Goal: Obtain resource: Obtain resource

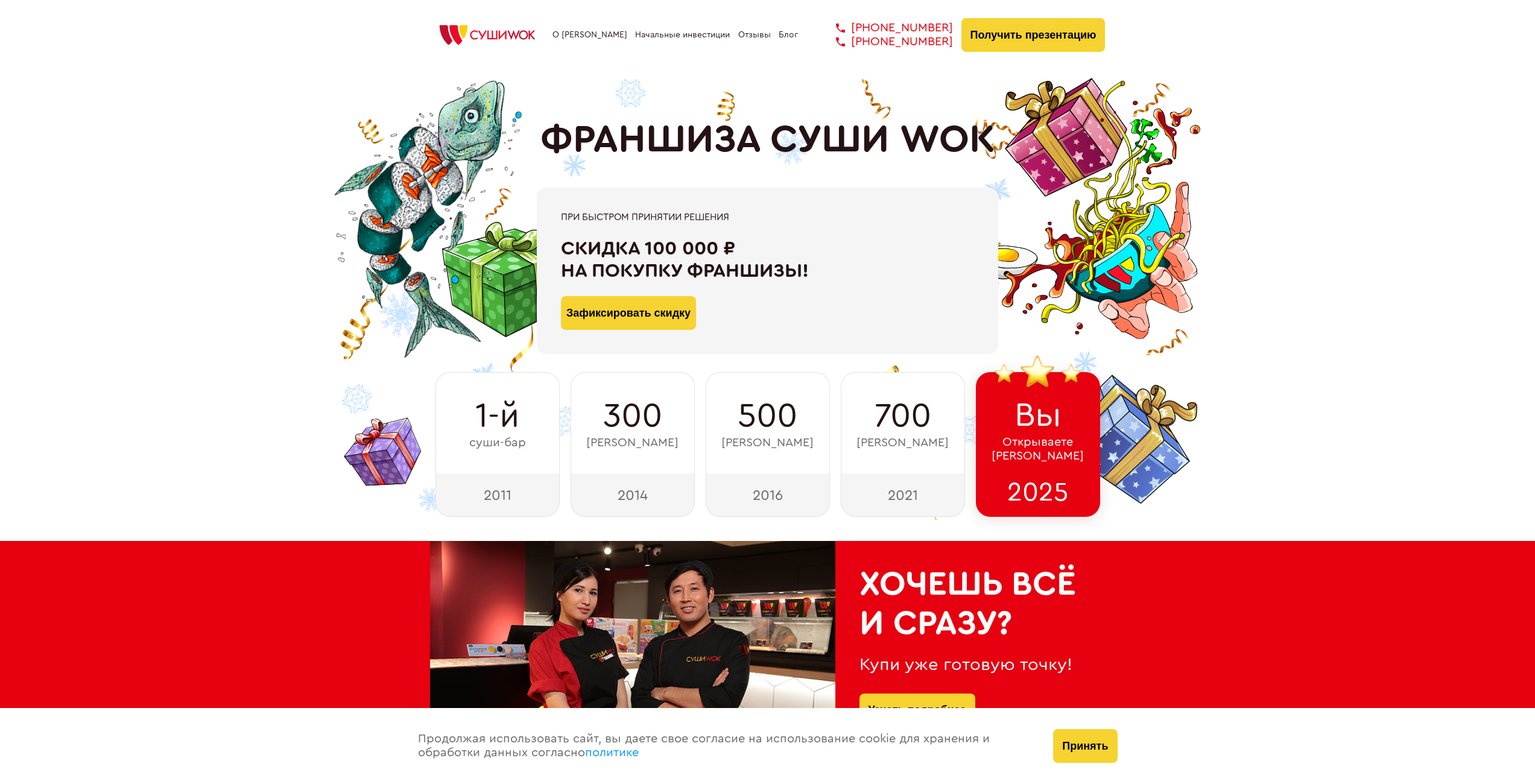
type input "WhatsApp"
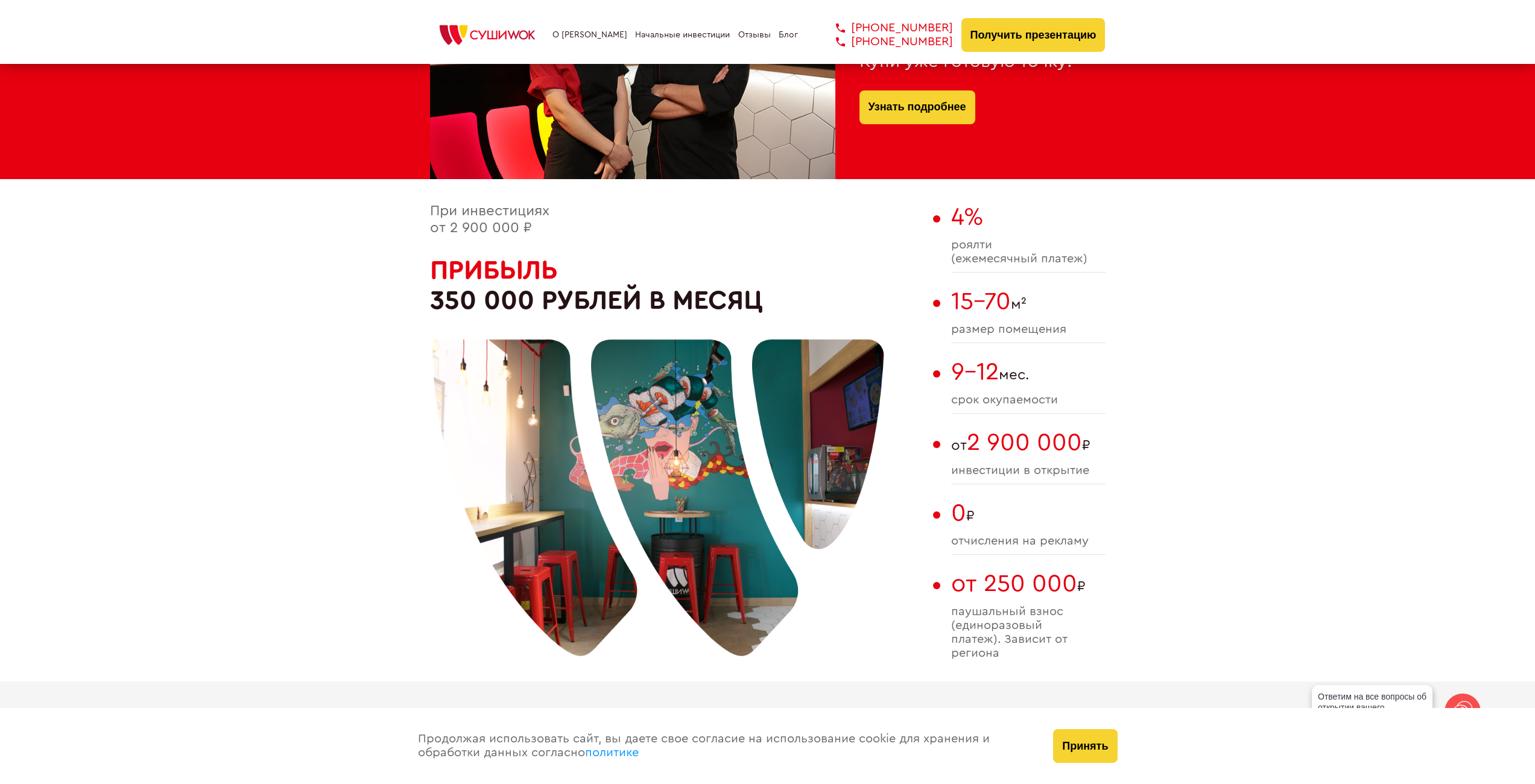
scroll to position [483, 0]
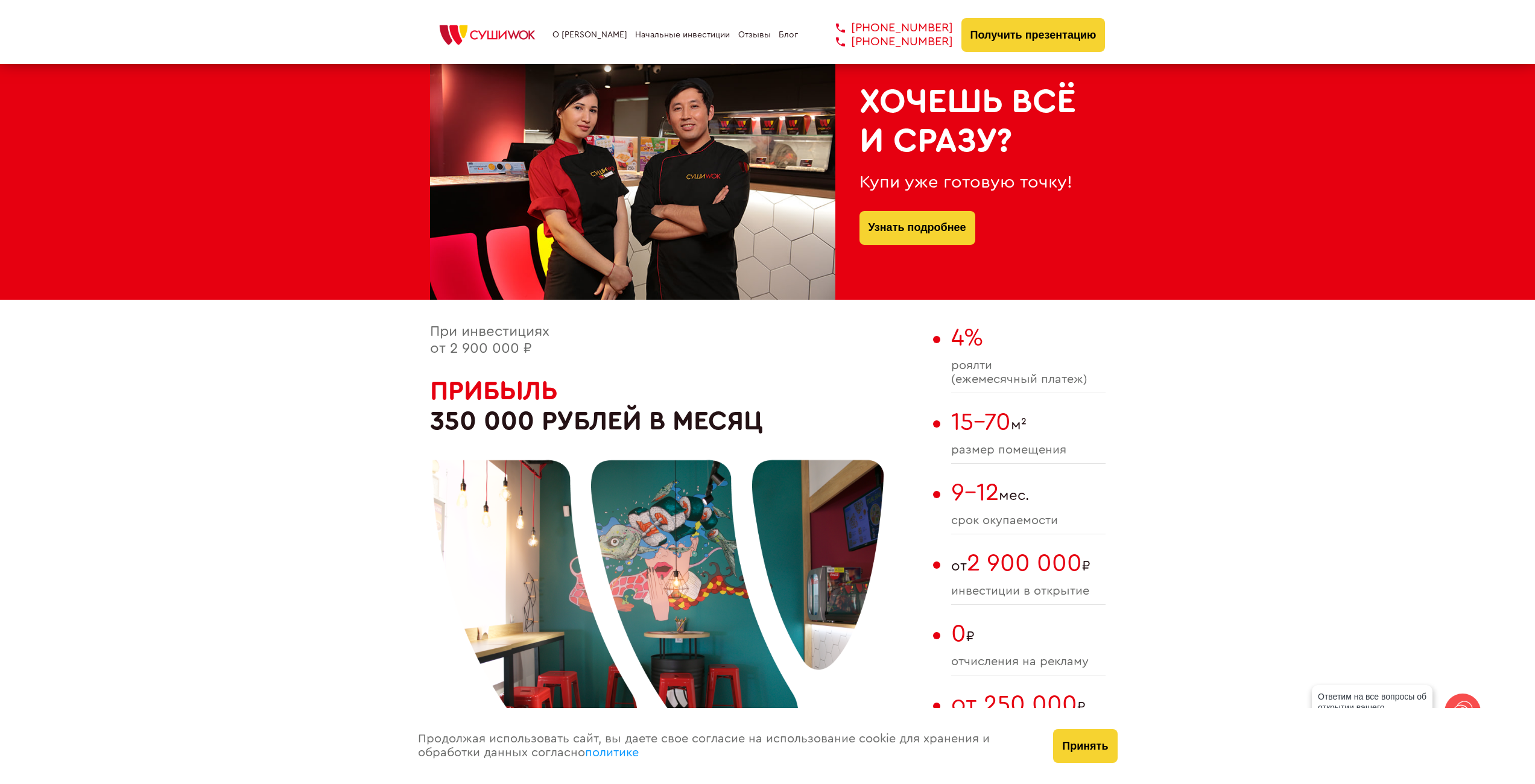
click at [582, 33] on link "О [PERSON_NAME]" at bounding box center [590, 34] width 75 height 10
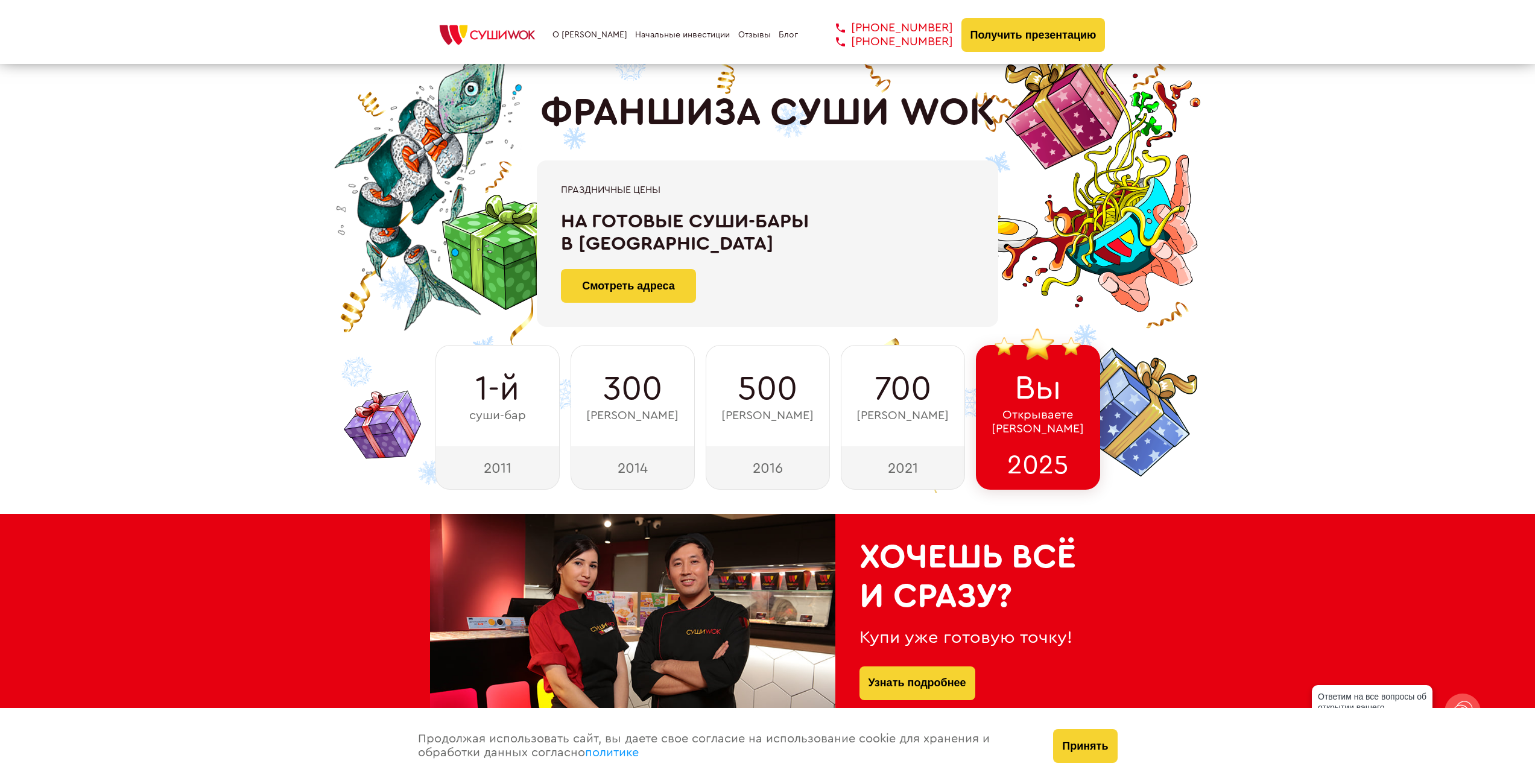
scroll to position [621, 0]
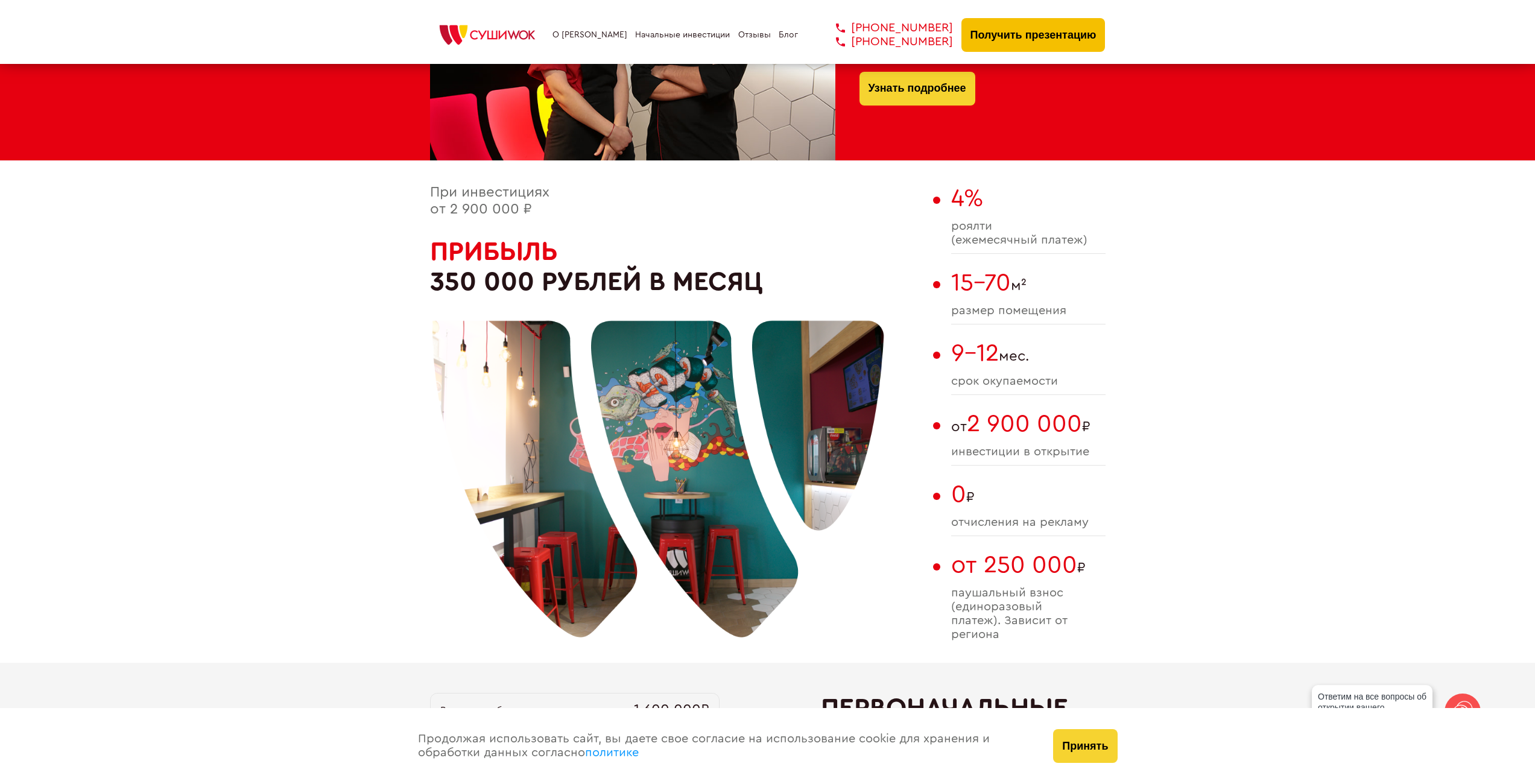
click at [1051, 33] on button "Получить презентацию" at bounding box center [1033, 34] width 144 height 34
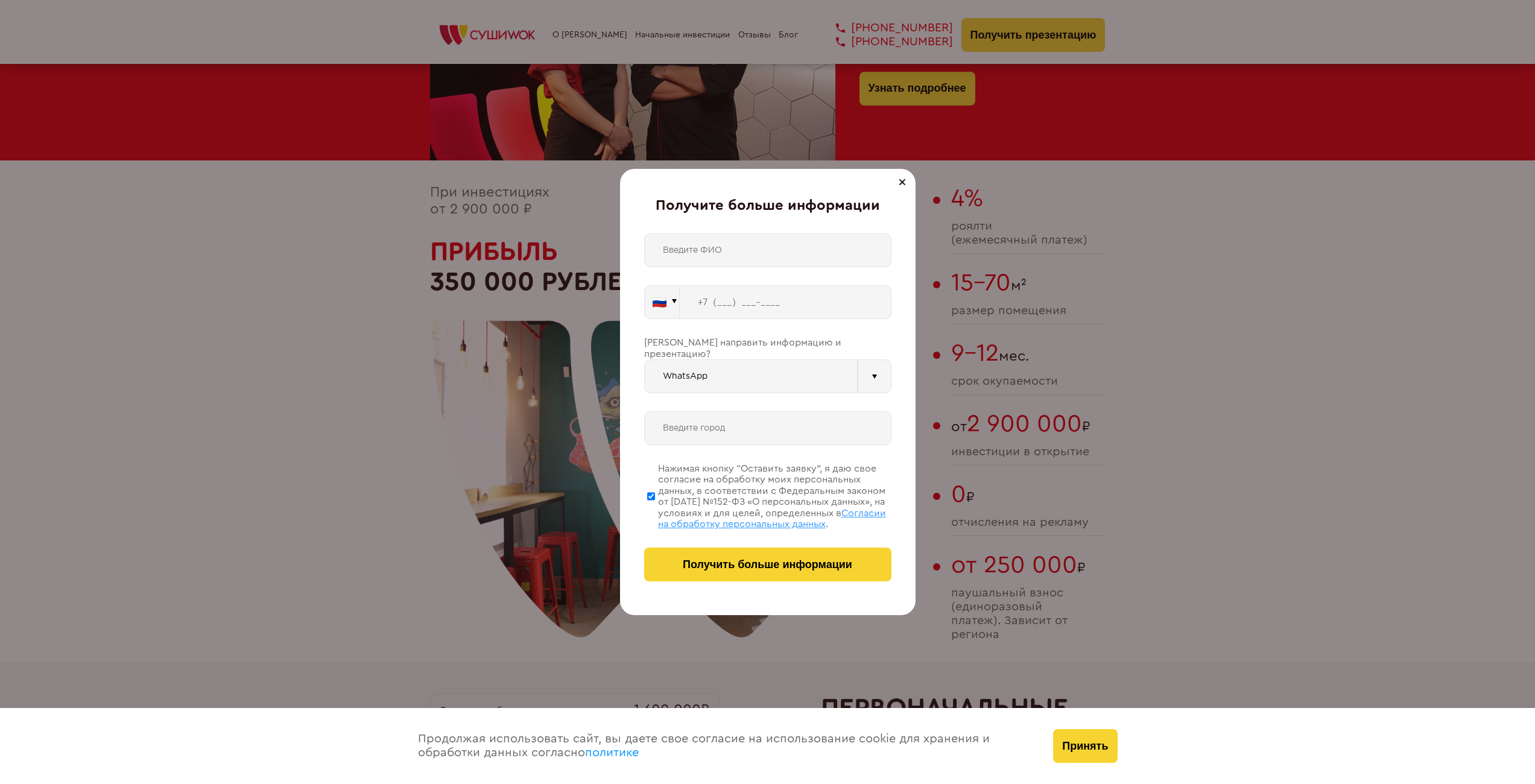
scroll to position [1927, 0]
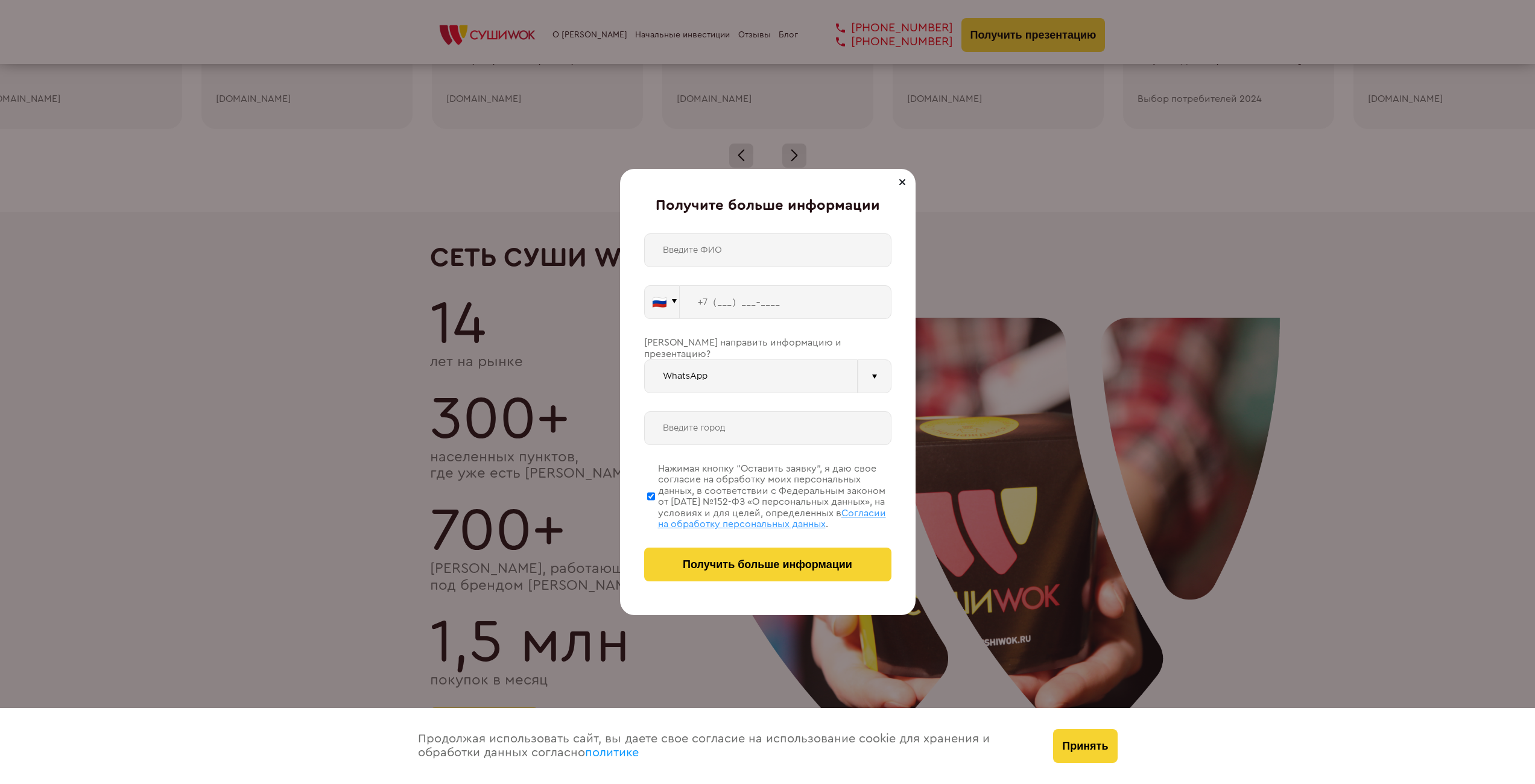
click at [738, 392] on div "🇷🇺 🇹🇷 🇧🇾 🇰🇬 🇰🇿 🇦🇿 🇦🇲 🇬🇪 🇷🇺 Vider" at bounding box center [767, 407] width 247 height 348
